Goal: Task Accomplishment & Management: Complete application form

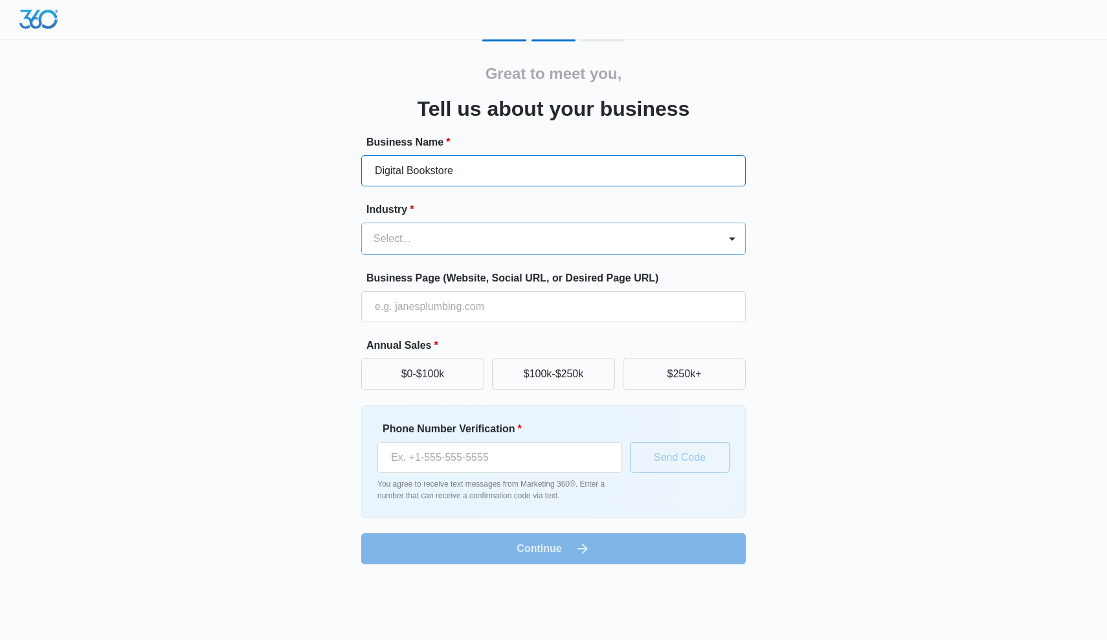
type input "Digital Bookstore"
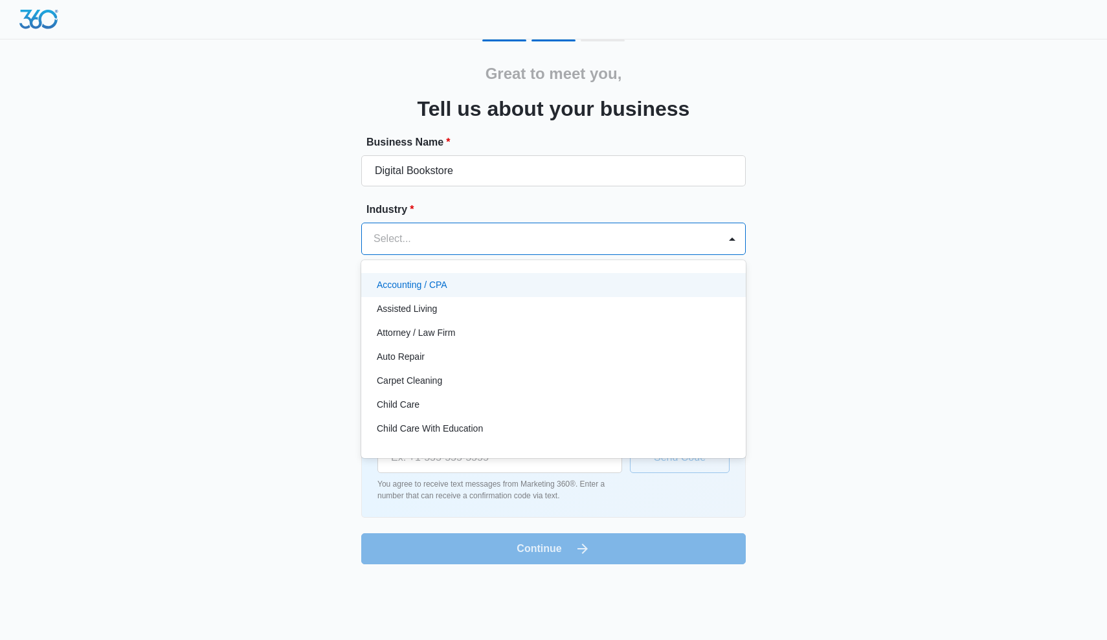
click at [479, 234] on div at bounding box center [537, 239] width 329 height 18
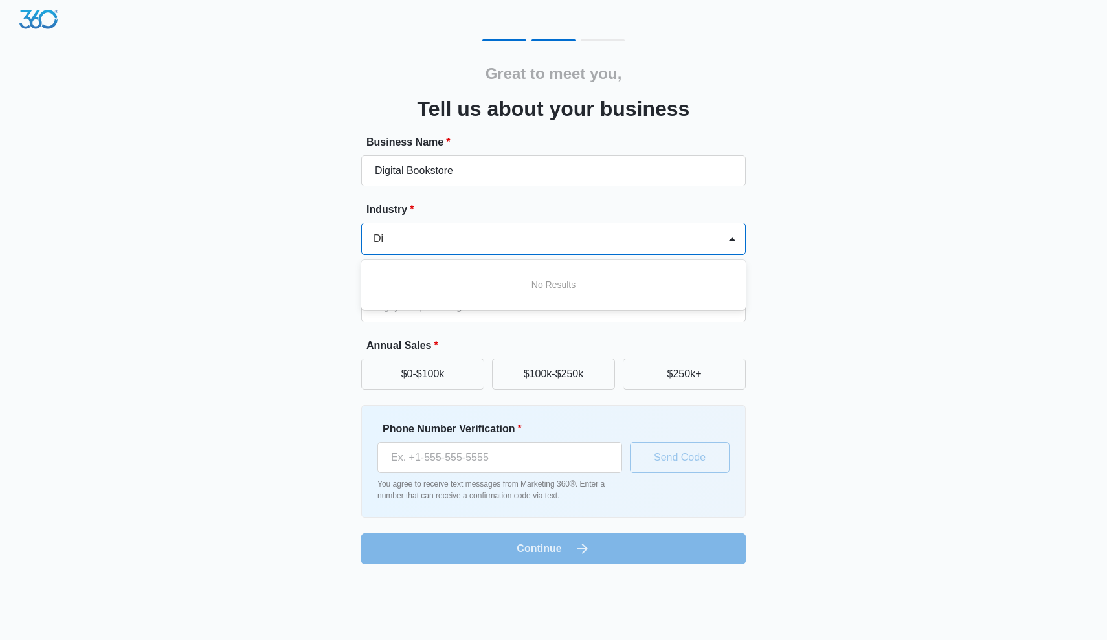
type input "D"
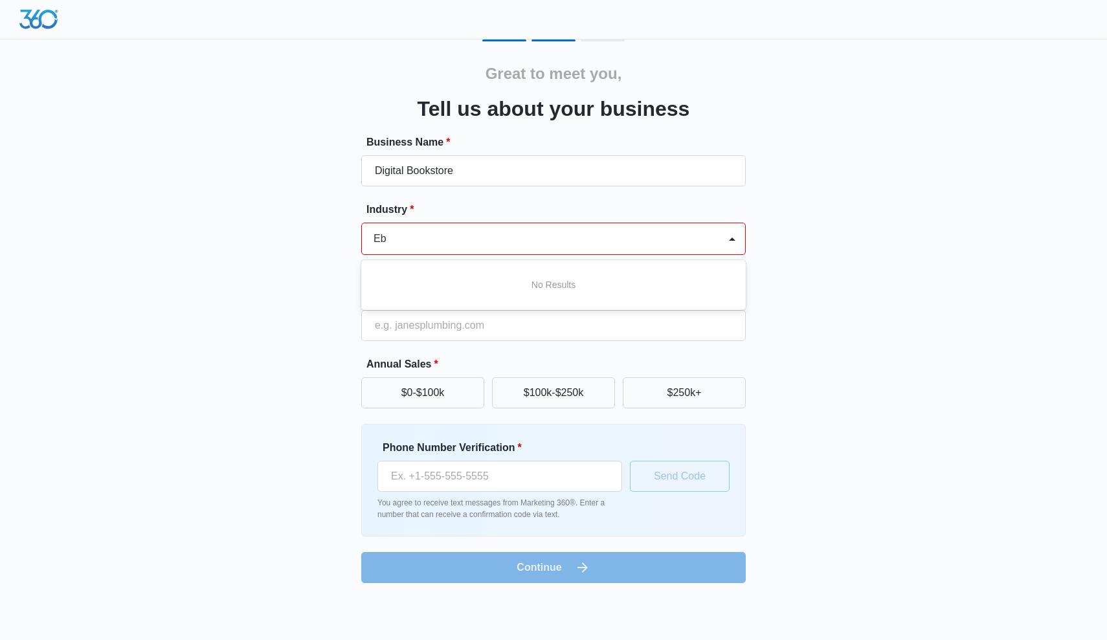
type input "E"
type input "B"
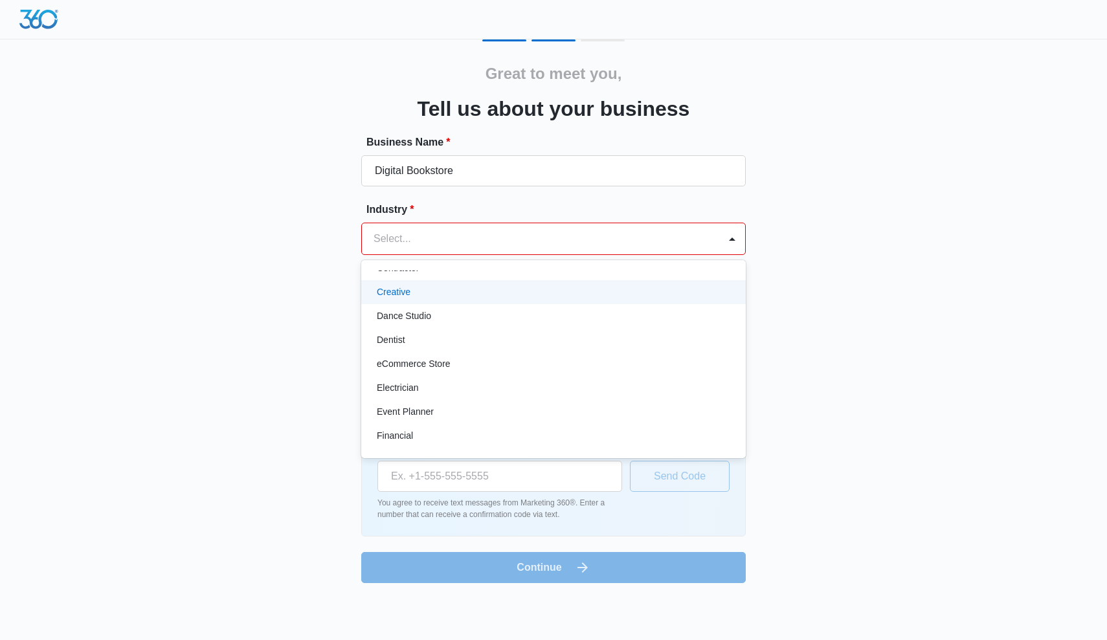
scroll to position [231, 0]
click at [419, 294] on div "Creative" at bounding box center [552, 294] width 351 height 14
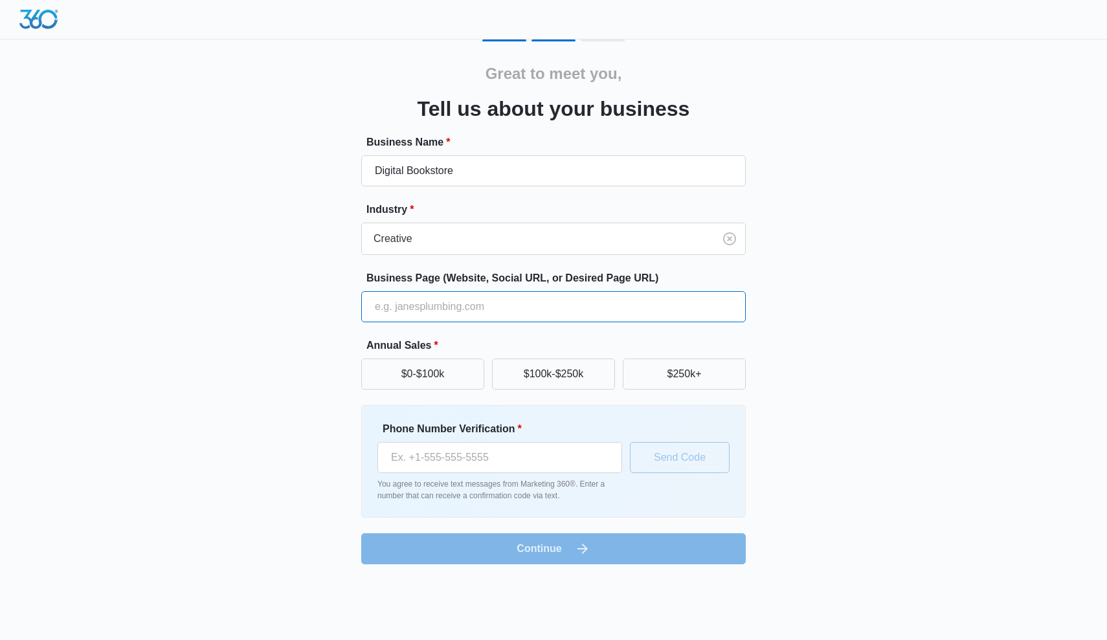
paste input "Are you ready to grow your TikTok account fast and hit 100,000 followers in jus…"
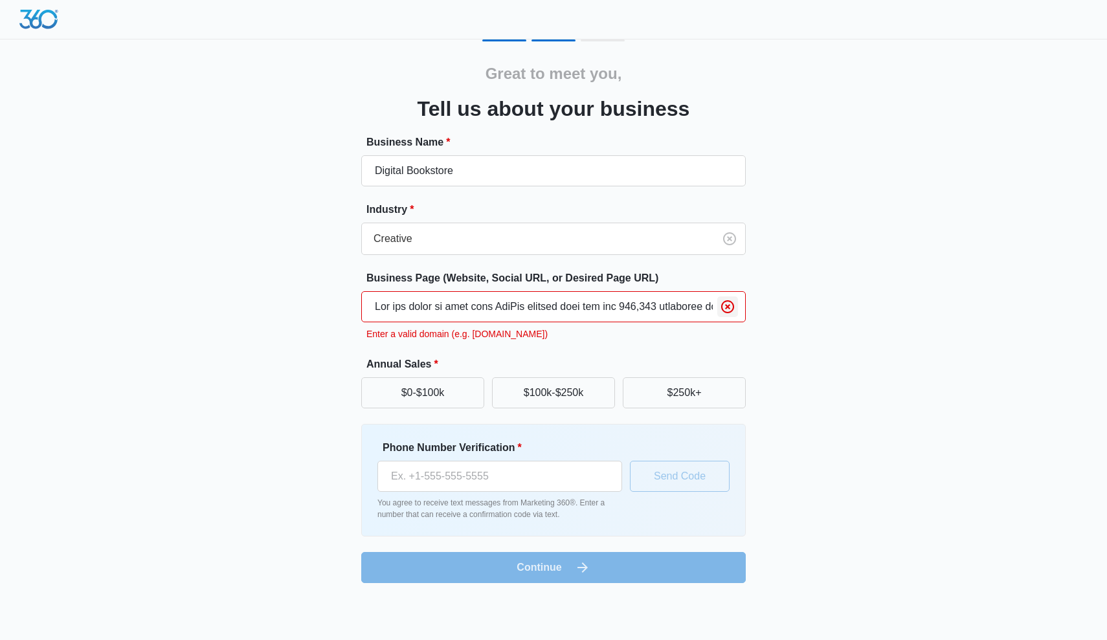
type input "Are you ready to grow your TikTok account fast and hit 100,000 followers in jus…"
click at [729, 311] on icon "Clear" at bounding box center [728, 307] width 16 height 16
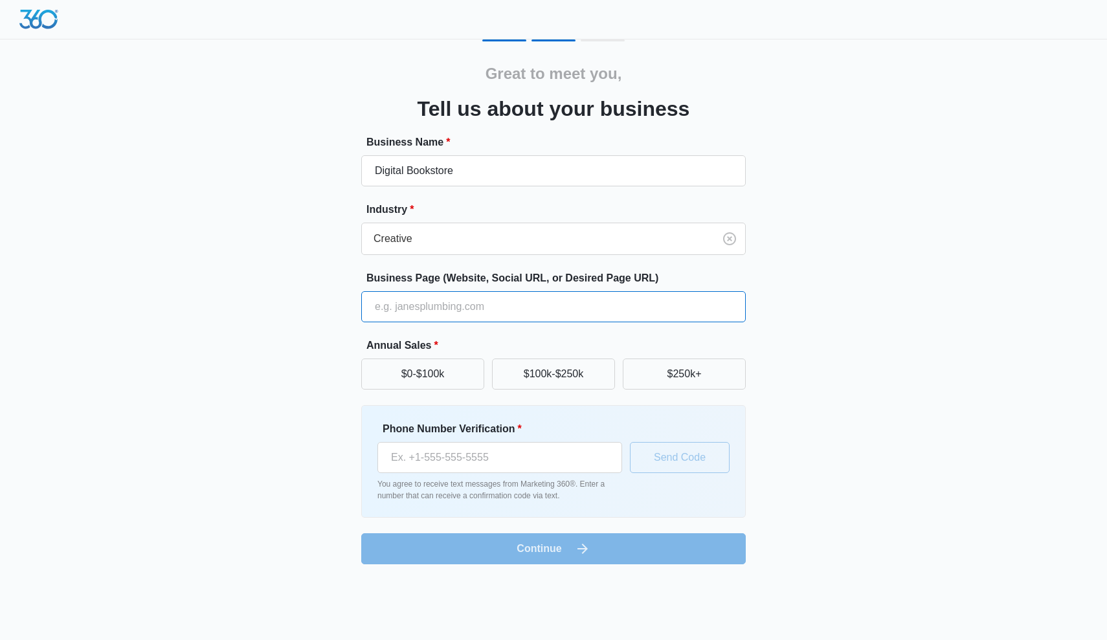
paste input "[URL][DOMAIN_NAME]"
type input "[URL][DOMAIN_NAME]"
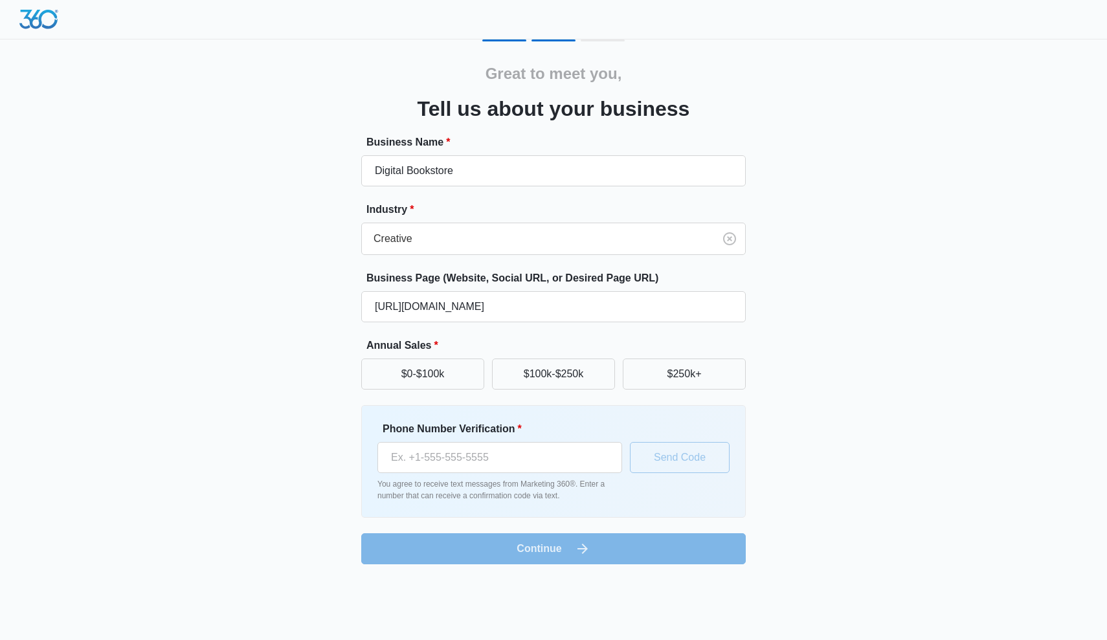
click at [733, 350] on label "Annual Sales *" at bounding box center [558, 346] width 384 height 16
click at [450, 375] on button "$0-$100k" at bounding box center [422, 373] width 123 height 31
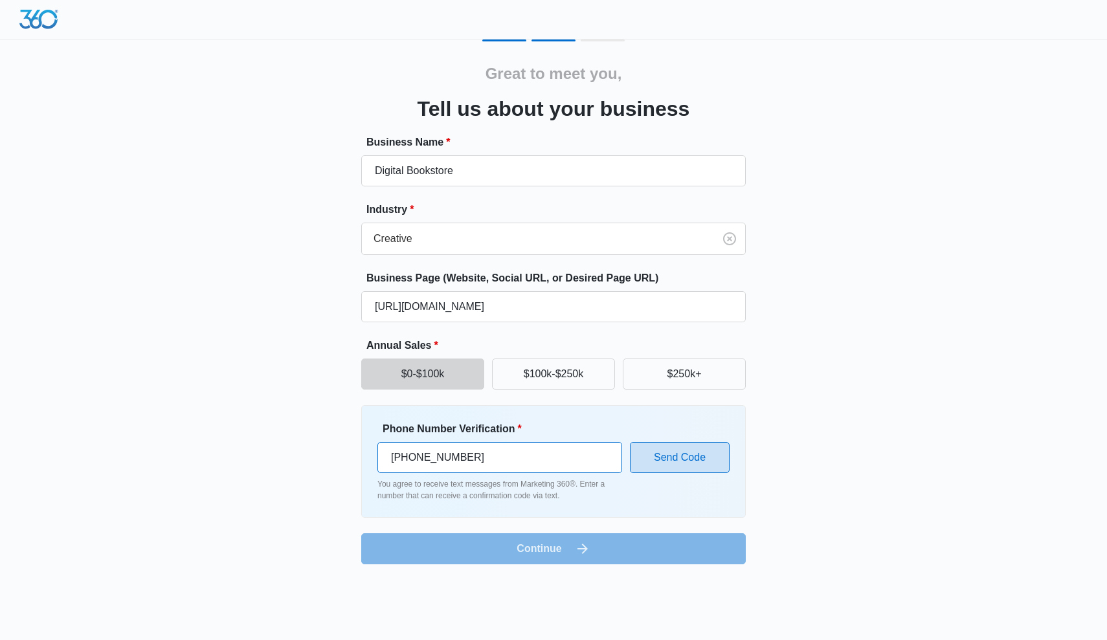
type input "(239) 848-7773"
click at [692, 465] on button "Send Code" at bounding box center [680, 457] width 100 height 31
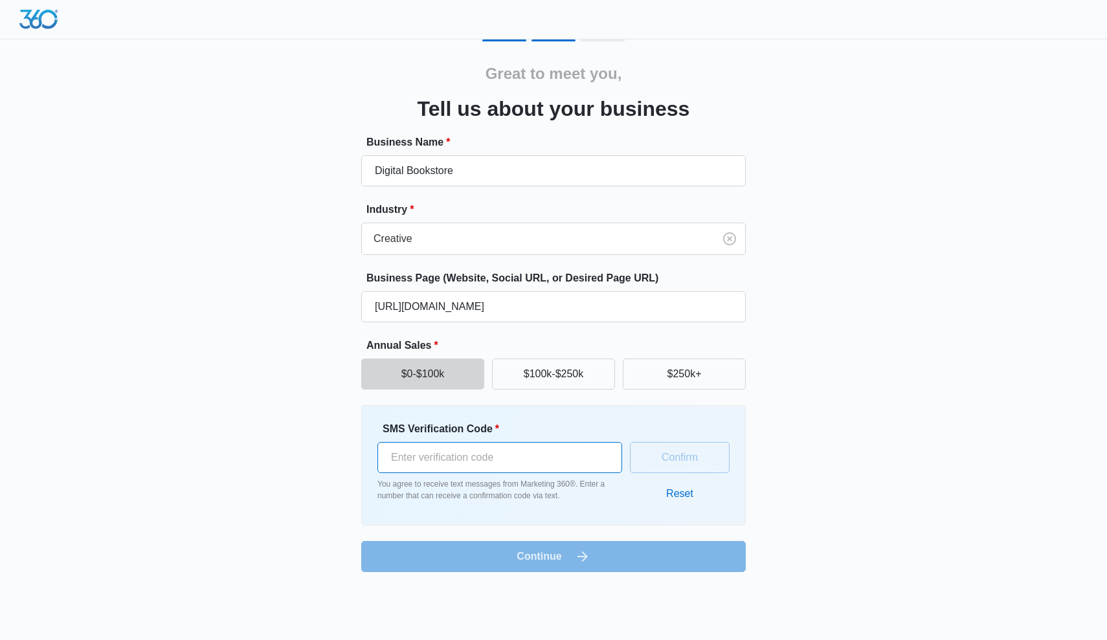
click at [545, 462] on input "SMS Verification Code *" at bounding box center [499, 457] width 245 height 31
type input "363418"
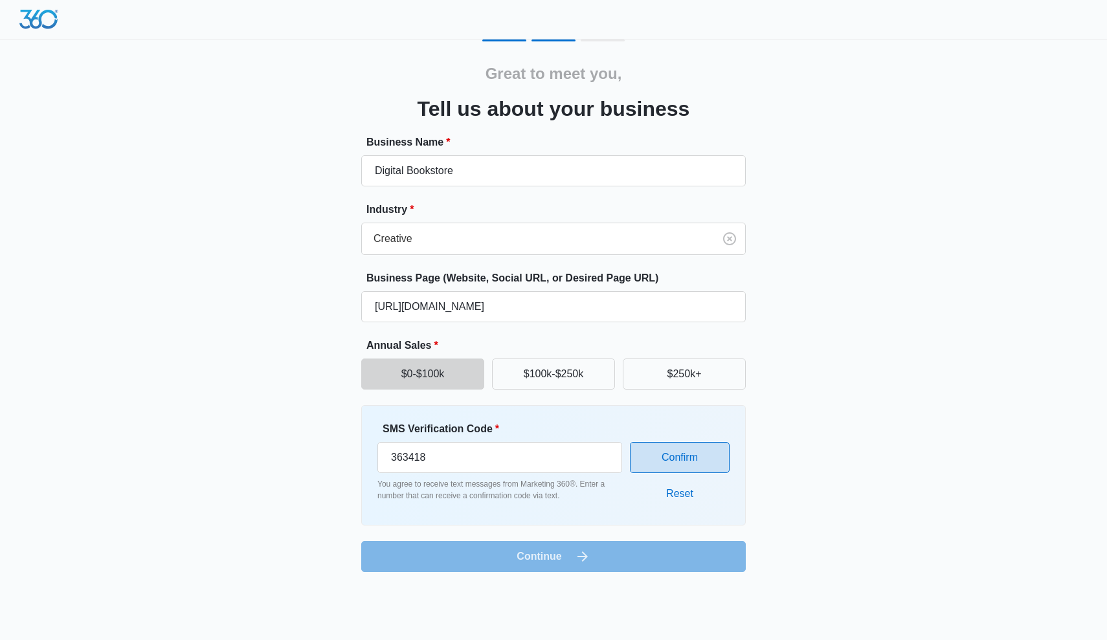
click at [690, 462] on button "Confirm" at bounding box center [680, 457] width 100 height 31
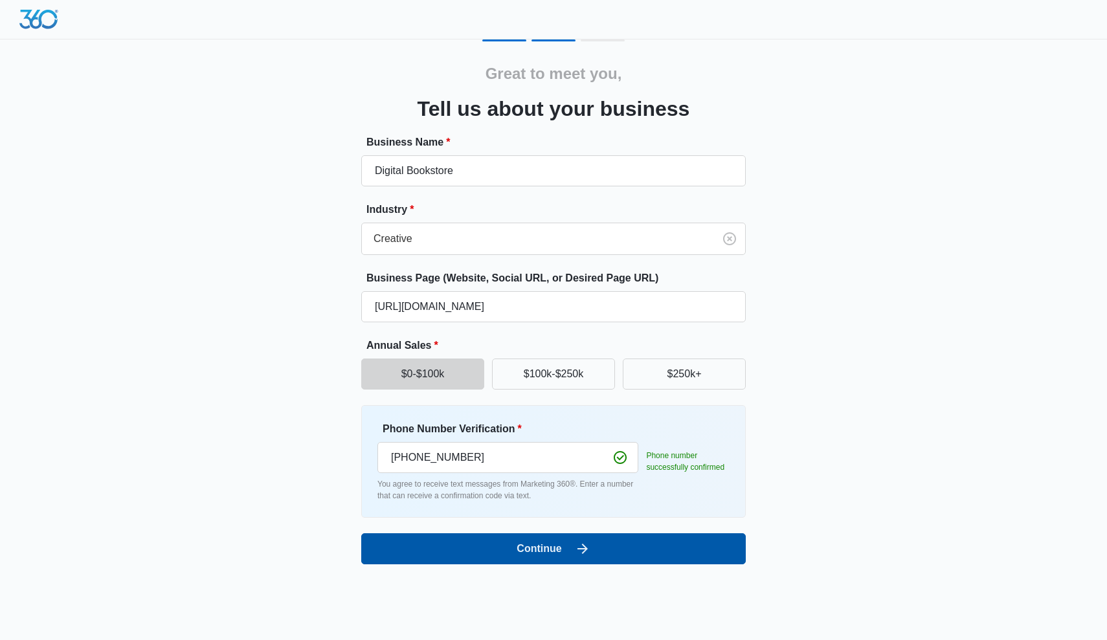
click at [603, 550] on button "Continue" at bounding box center [553, 548] width 384 height 31
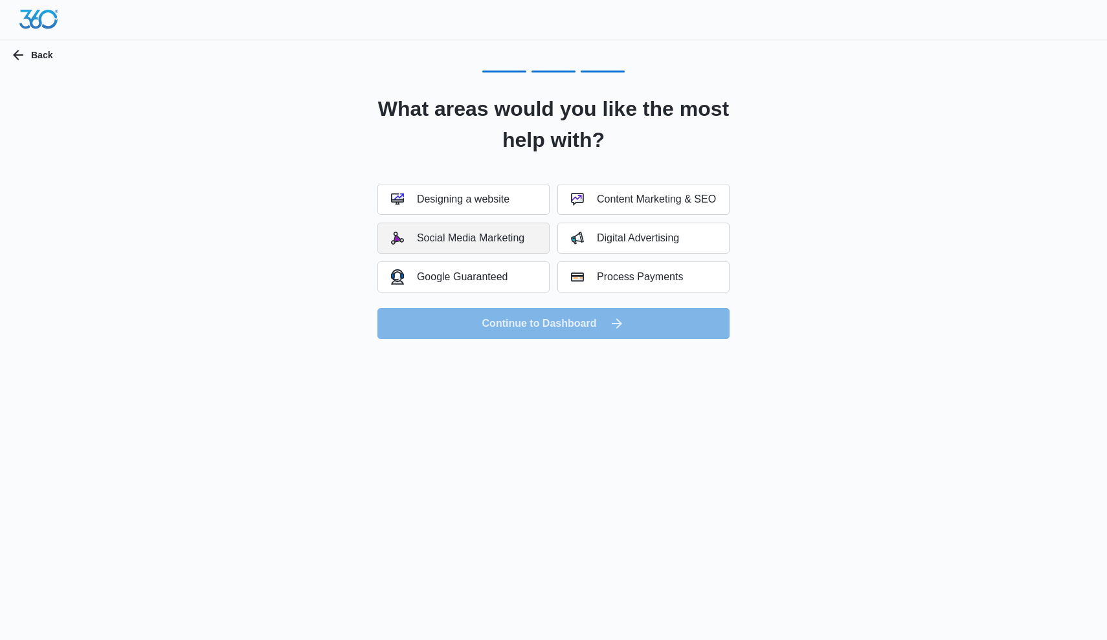
click at [511, 248] on button "Social Media Marketing" at bounding box center [463, 238] width 172 height 31
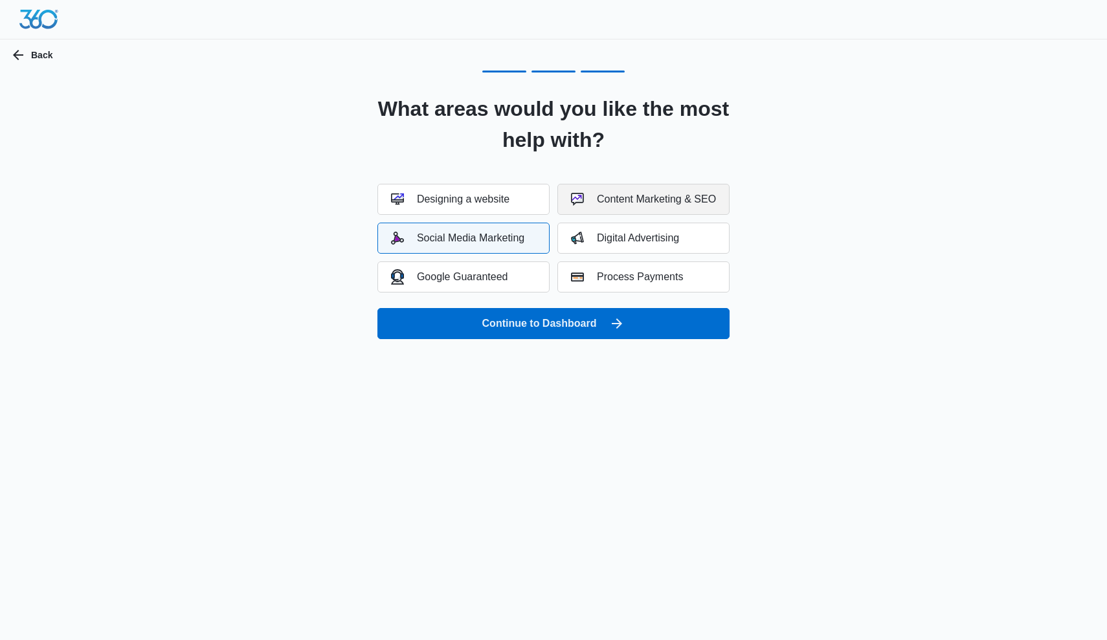
click at [621, 184] on button "Content Marketing & SEO" at bounding box center [643, 199] width 172 height 31
click at [634, 204] on div "Content Marketing & SEO" at bounding box center [643, 199] width 145 height 13
click at [630, 245] on button "Digital Advertising" at bounding box center [643, 238] width 172 height 31
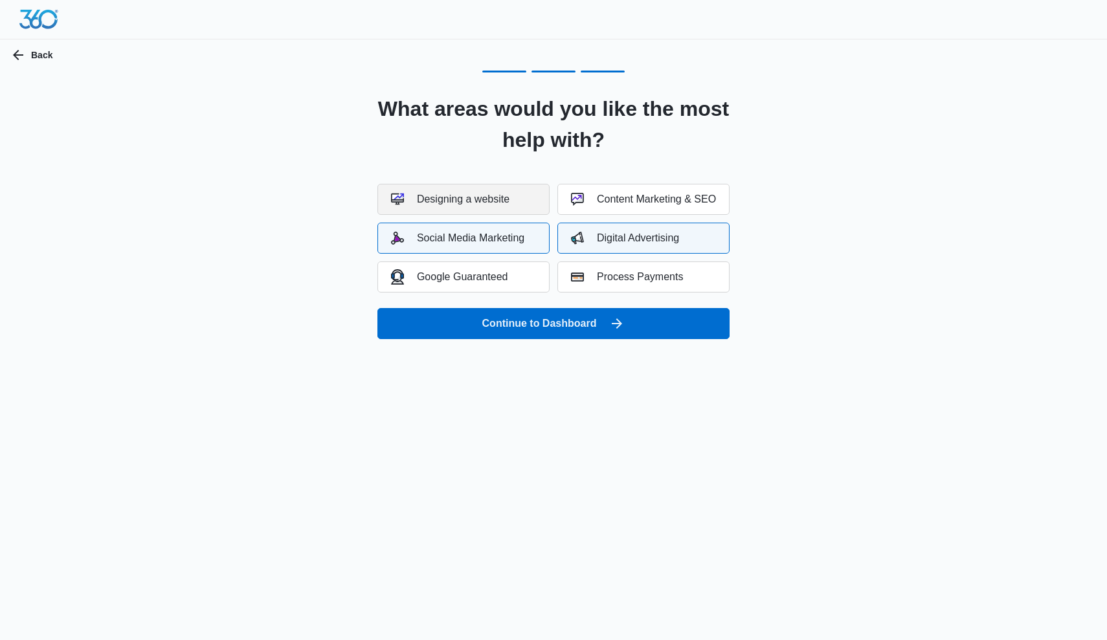
click at [527, 208] on button "Designing a website" at bounding box center [463, 199] width 172 height 31
click at [597, 288] on button "Process Payments" at bounding box center [643, 276] width 172 height 31
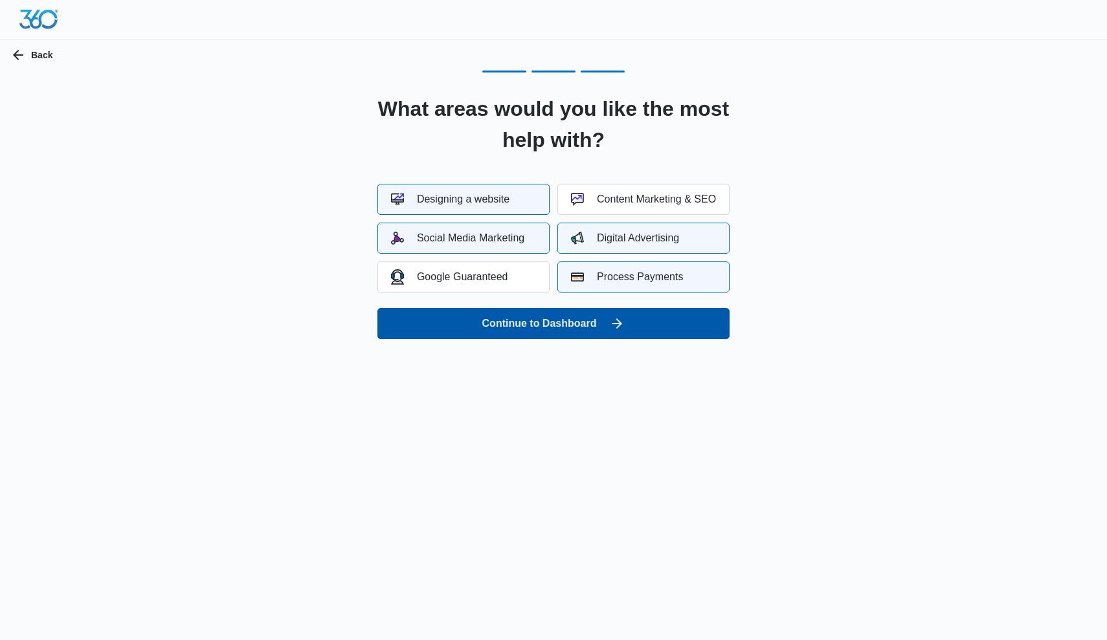
click at [589, 323] on button "Continue to Dashboard" at bounding box center [553, 323] width 352 height 31
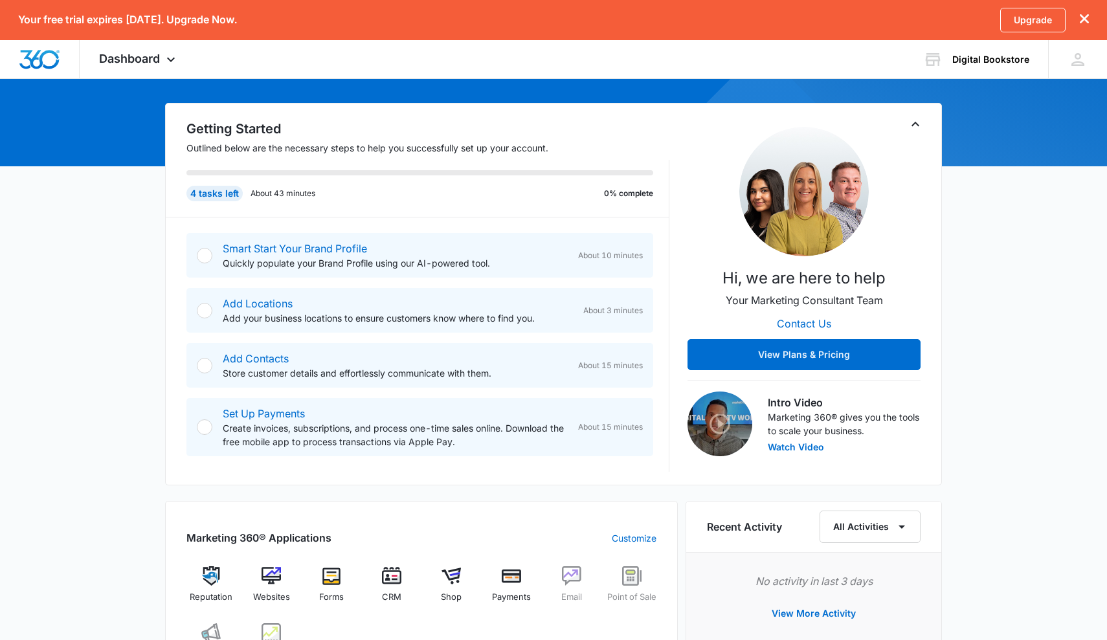
scroll to position [114, 0]
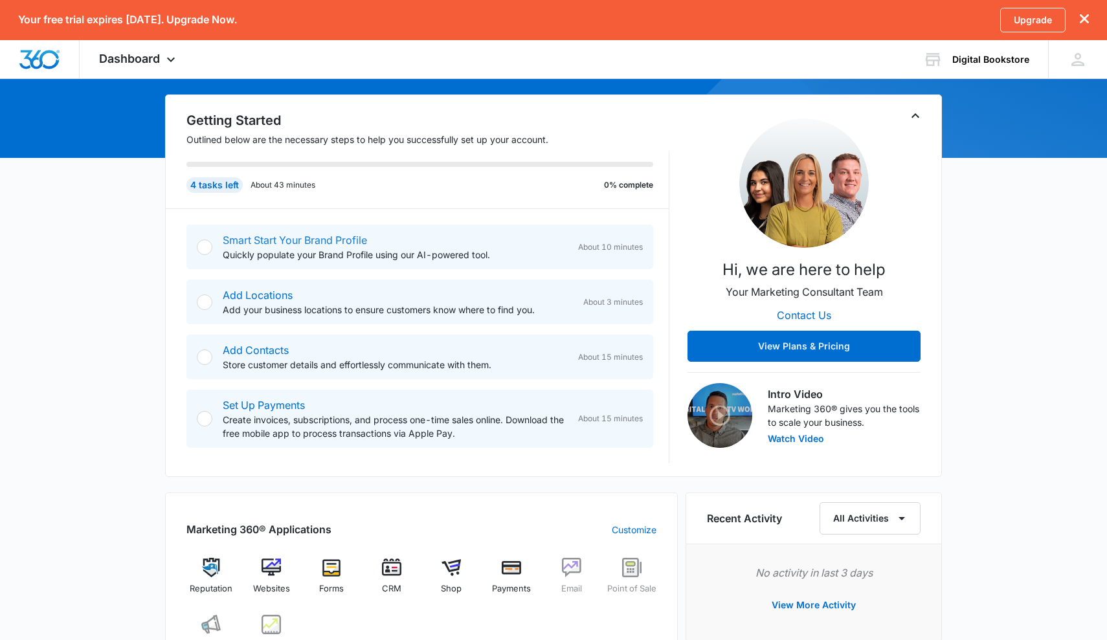
click at [334, 239] on link "Smart Start Your Brand Profile" at bounding box center [295, 240] width 144 height 13
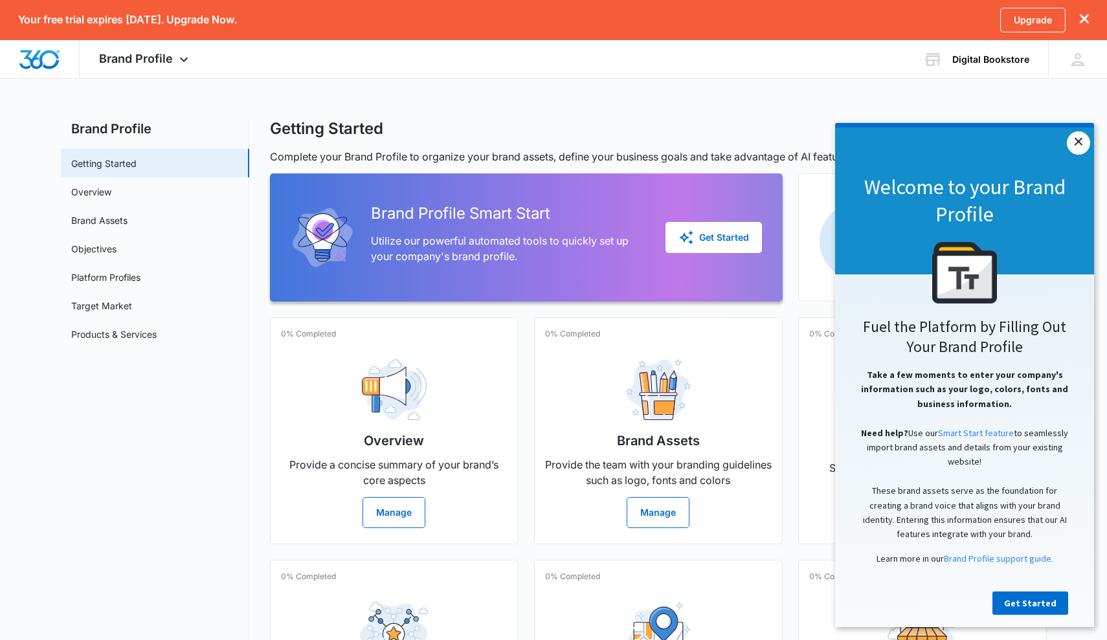
click at [1075, 145] on link "×" at bounding box center [1077, 142] width 23 height 23
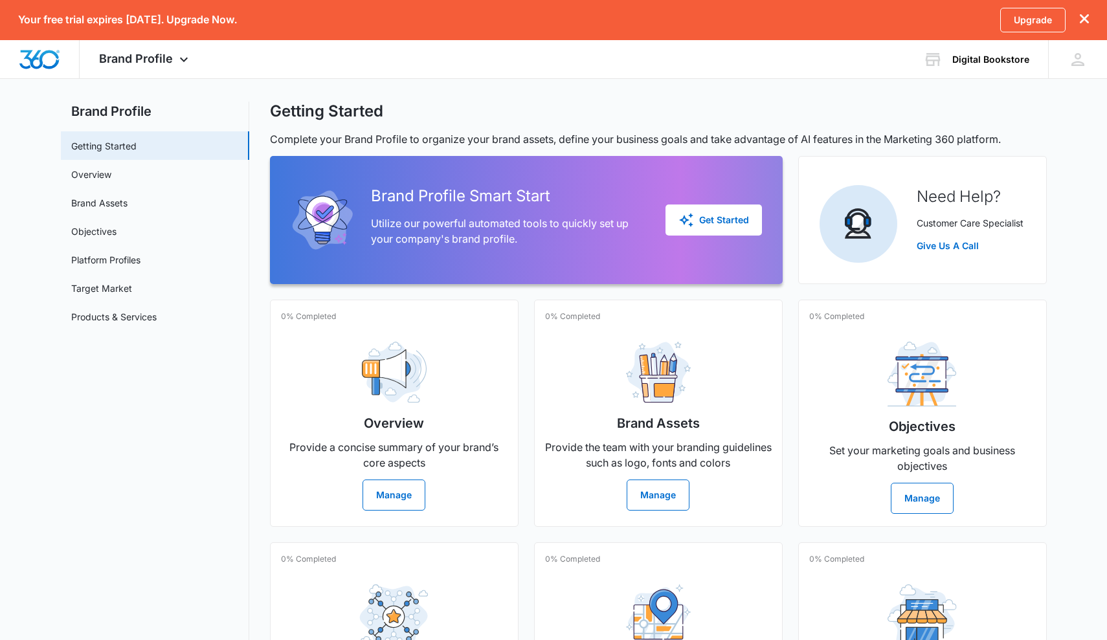
scroll to position [18, 0]
click at [698, 226] on div "Get Started" at bounding box center [713, 220] width 71 height 16
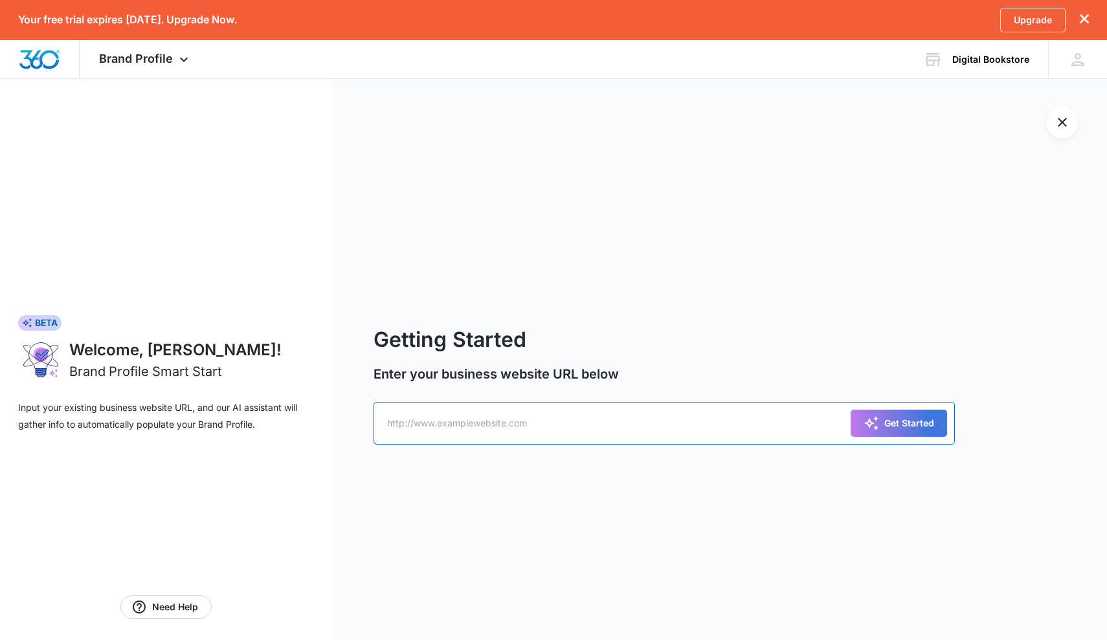
click at [543, 429] on input "text" at bounding box center [663, 423] width 581 height 43
paste input "[URL][DOMAIN_NAME]"
type input "[URL][DOMAIN_NAME]"
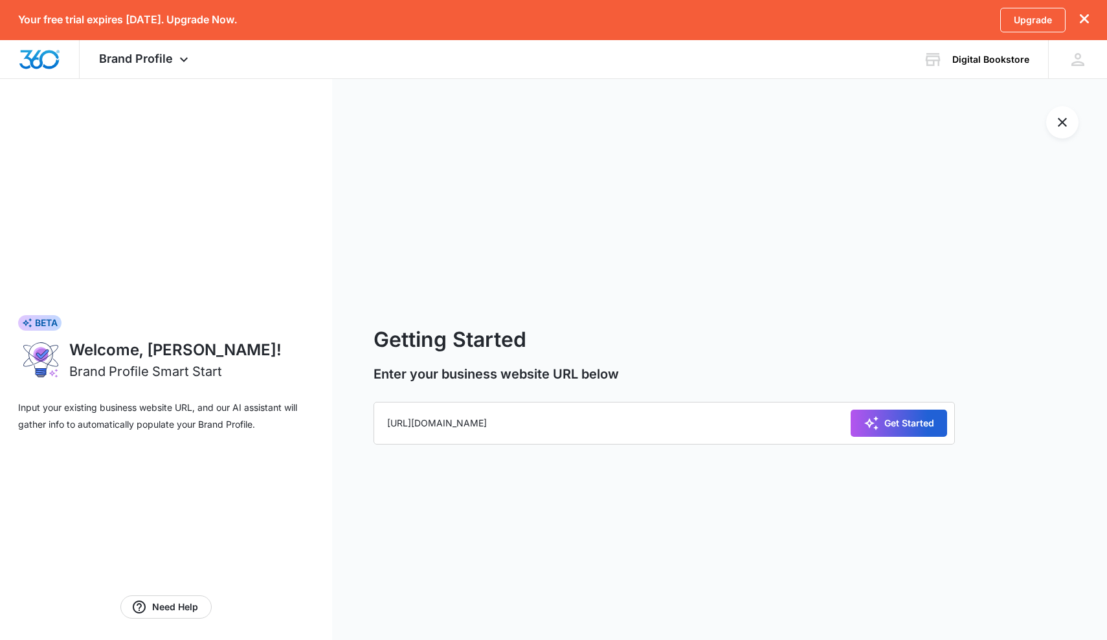
click at [883, 417] on div "Get Started" at bounding box center [898, 423] width 71 height 16
